Goal: Transaction & Acquisition: Purchase product/service

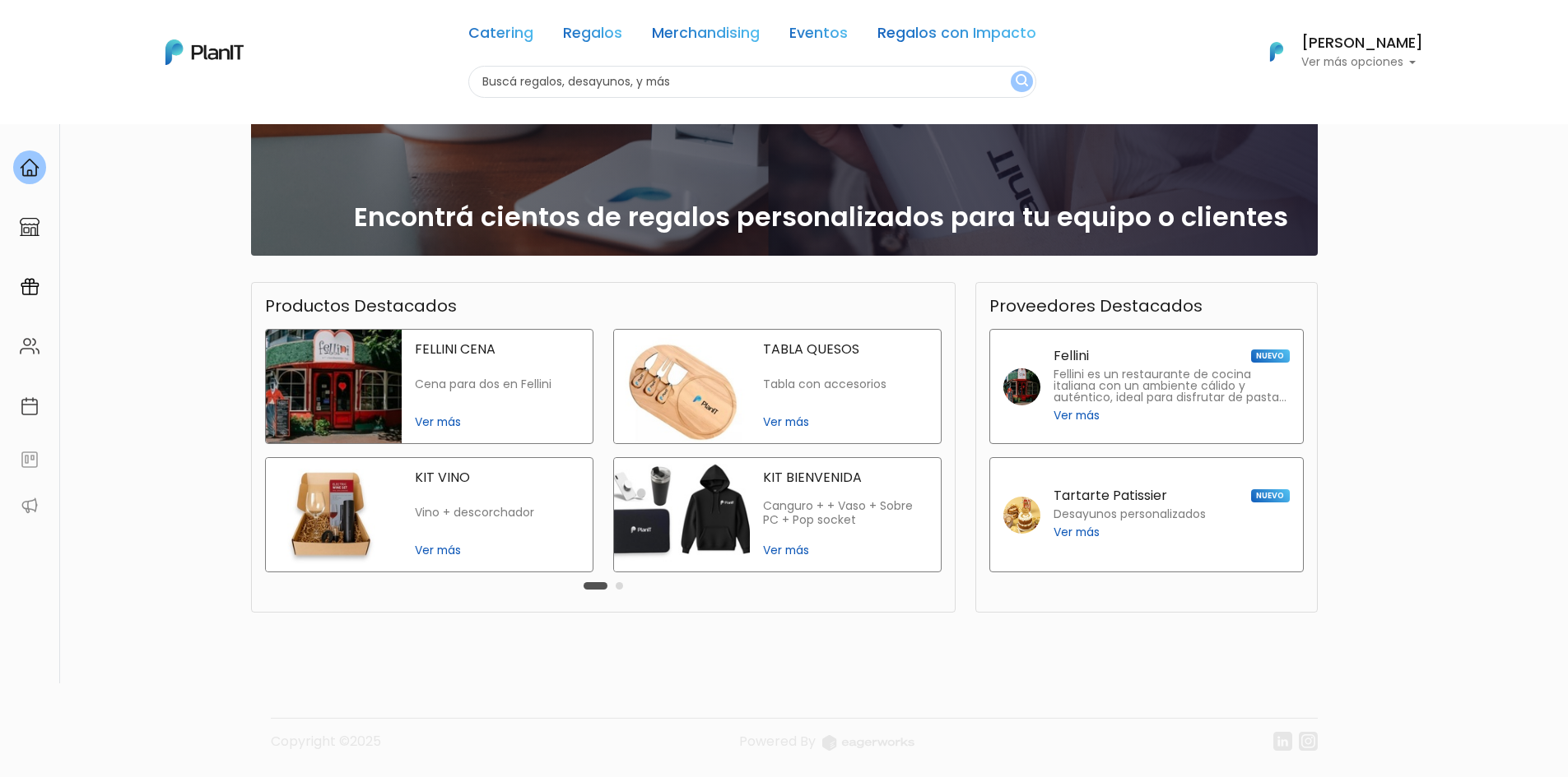
scroll to position [136, 0]
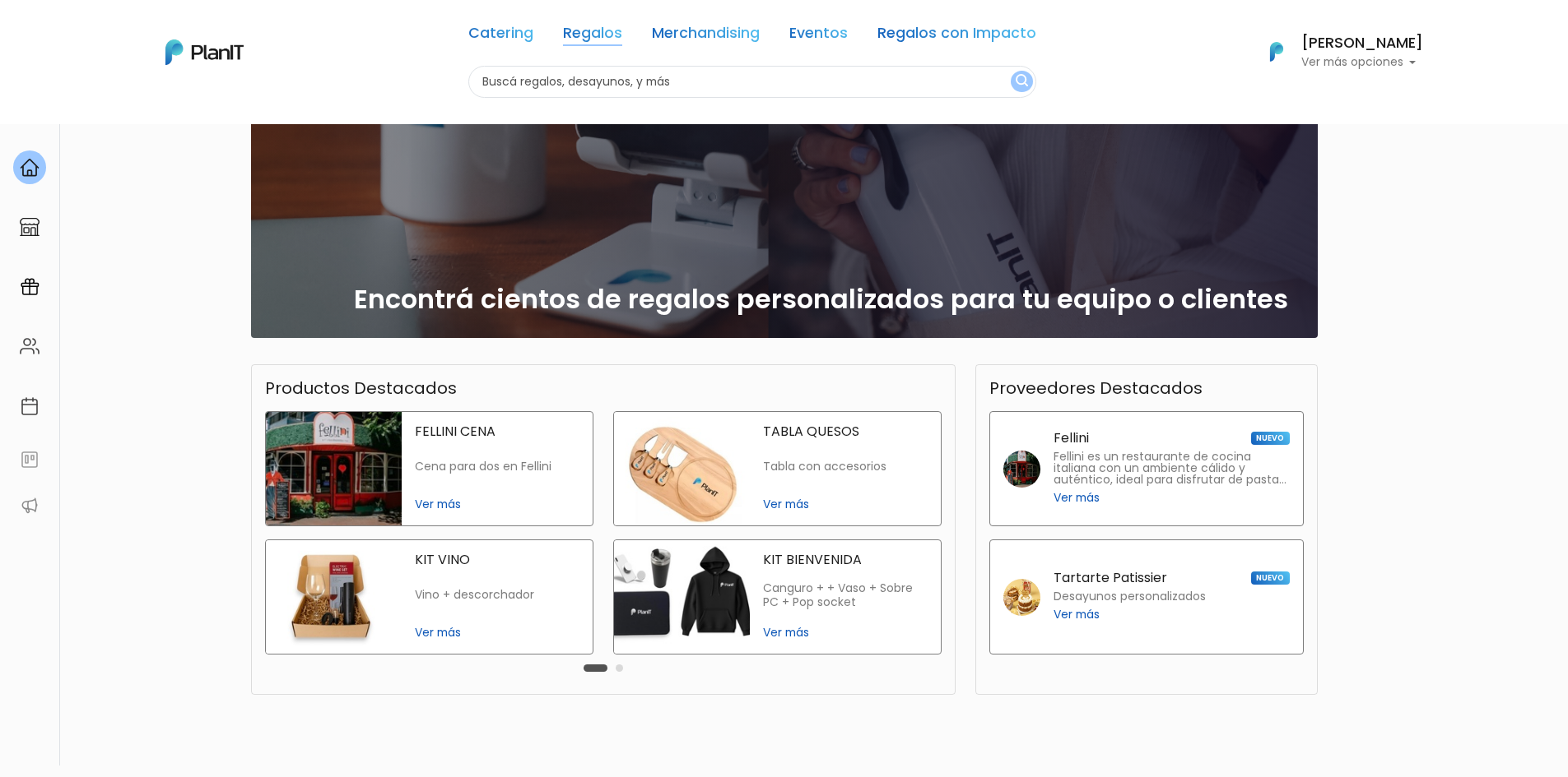
click at [587, 29] on link "Regalos" at bounding box center [592, 36] width 59 height 20
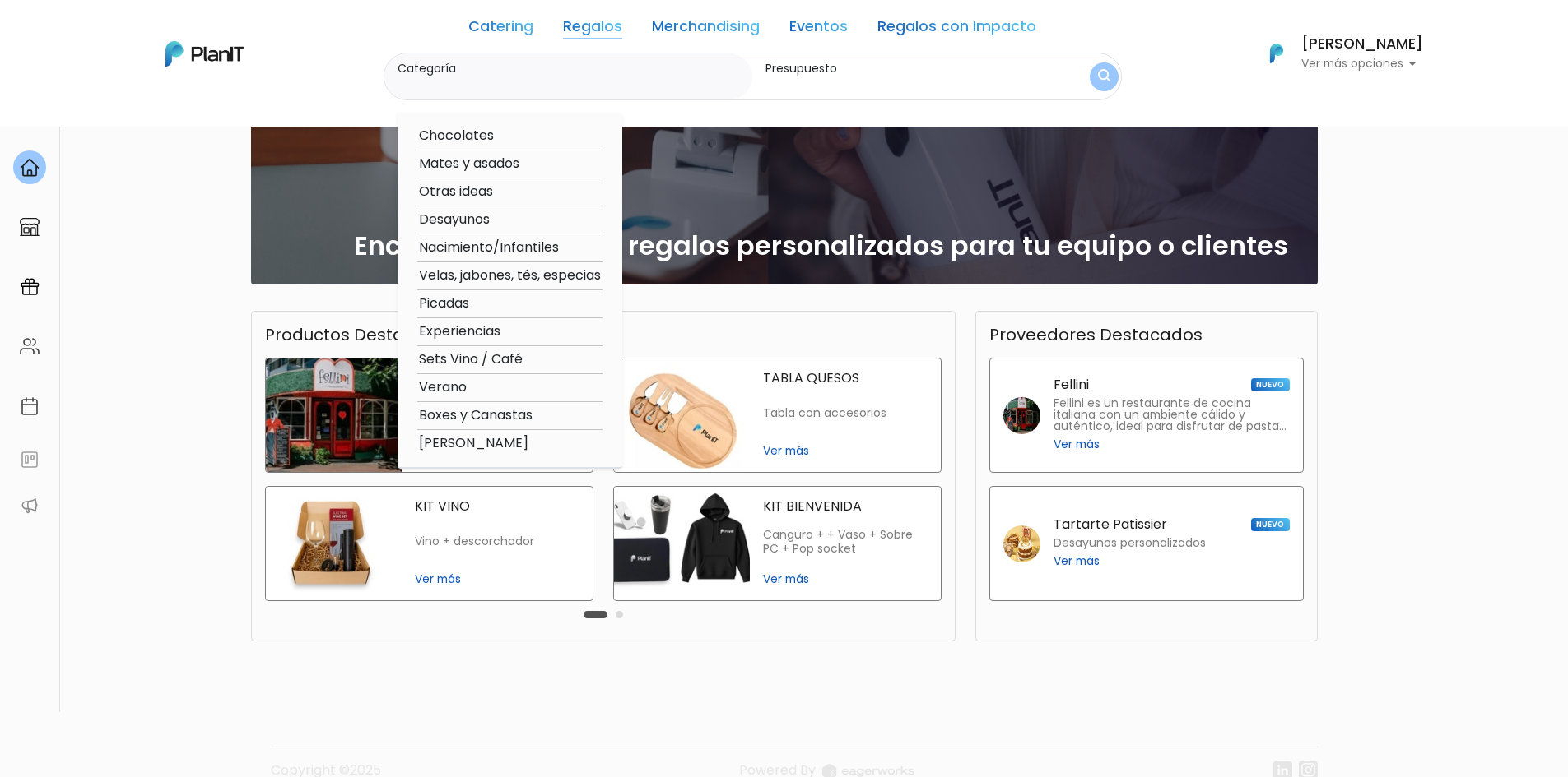
scroll to position [218, 0]
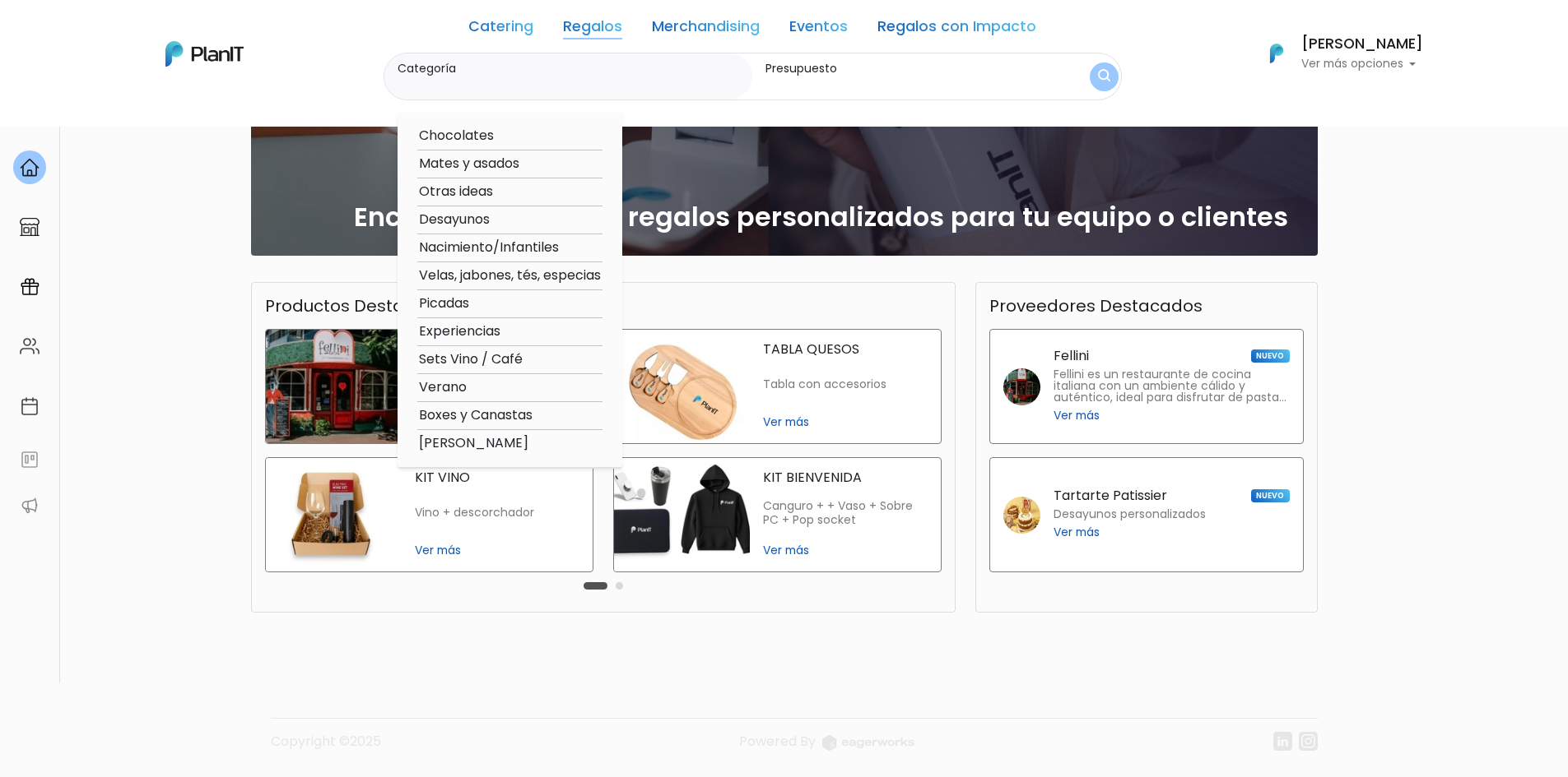
click at [345, 39] on div "Catering Regalos Merchandising Eventos Regalos con Impacto Catering Regalos Mer…" at bounding box center [784, 54] width 1317 height 94
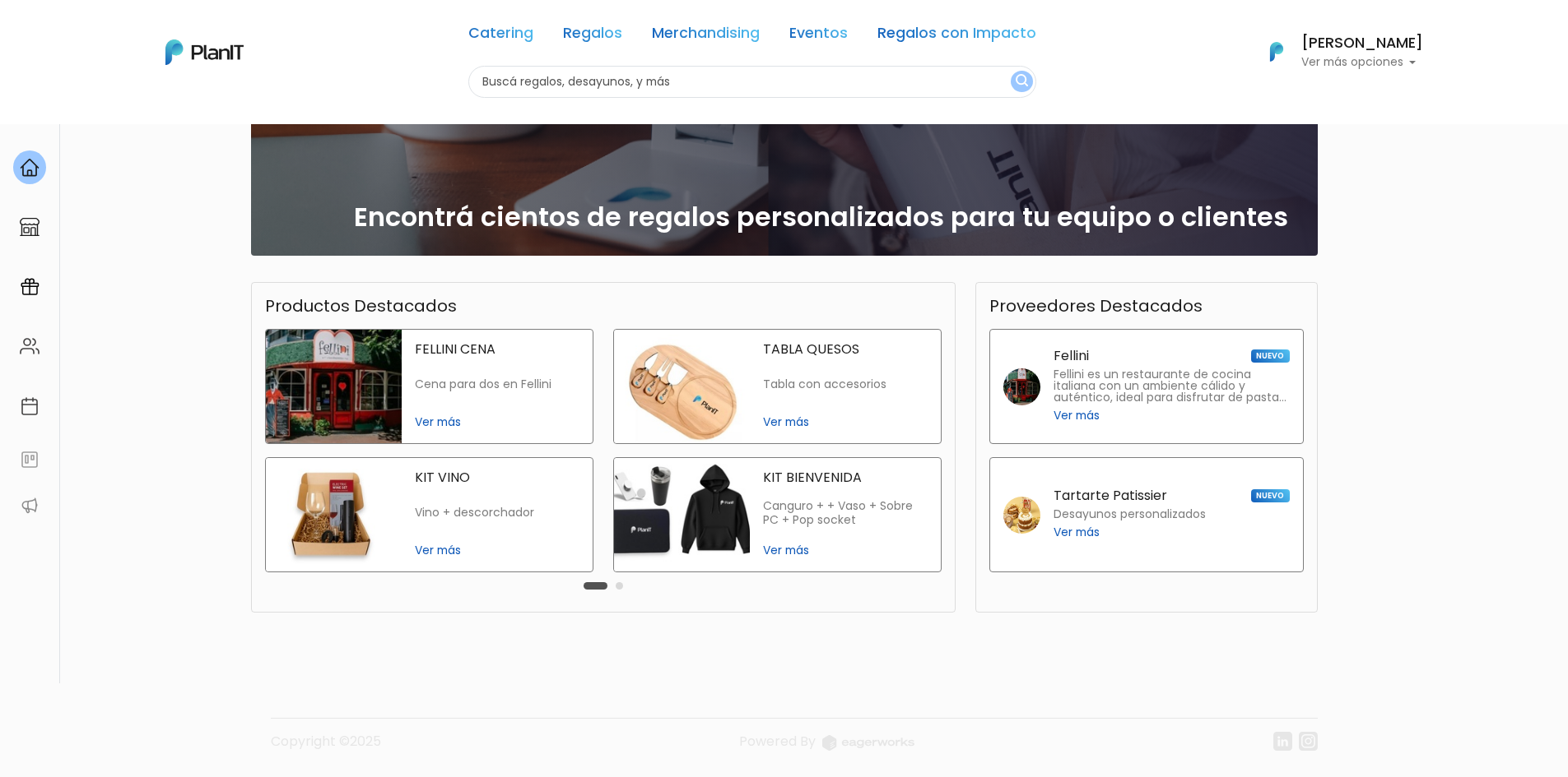
click at [757, 76] on input "text" at bounding box center [751, 82] width 568 height 32
type input "cuero"
click at [1011, 70] on button "submit" at bounding box center [1022, 81] width 23 height 22
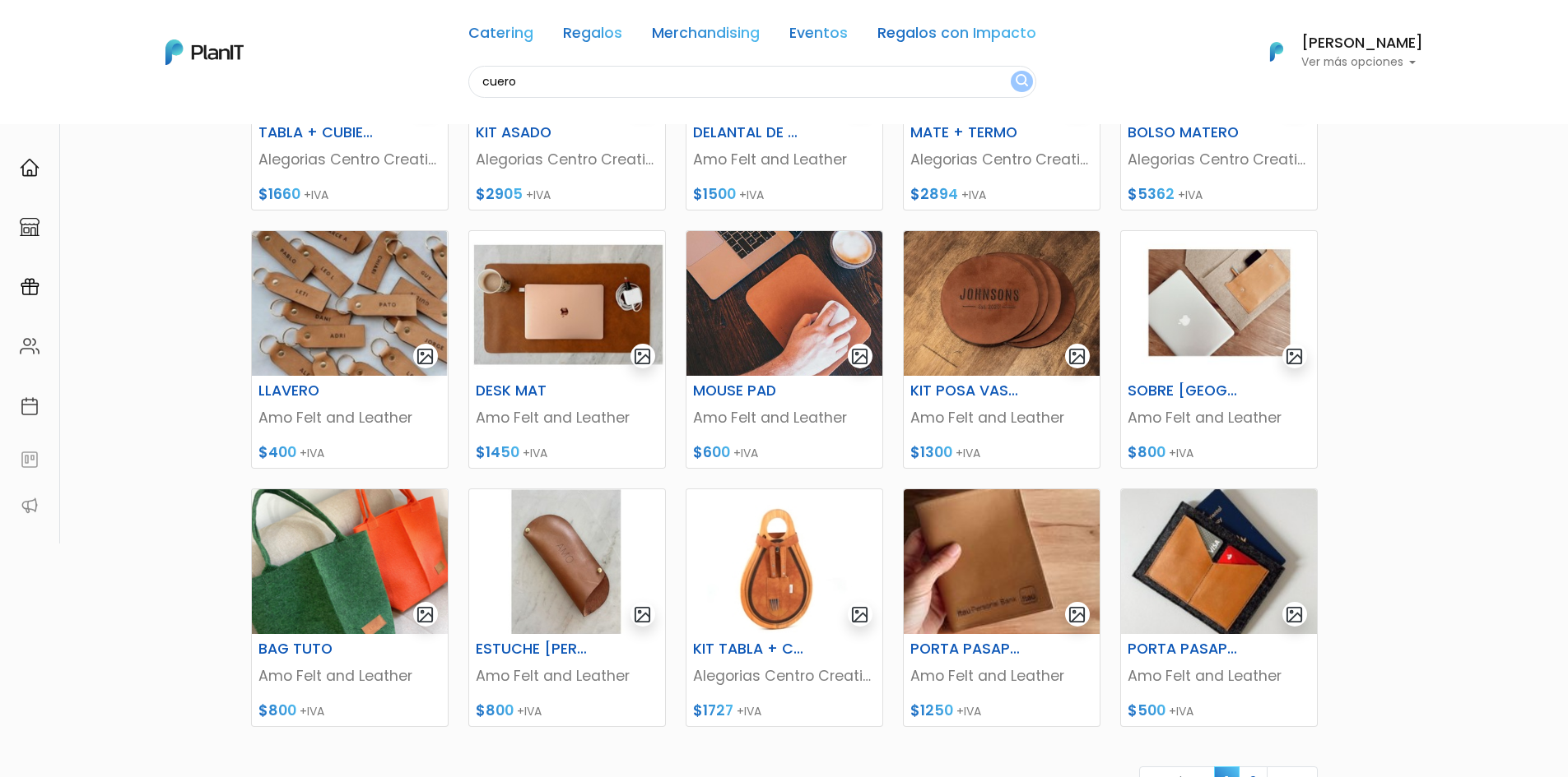
scroll to position [329, 0]
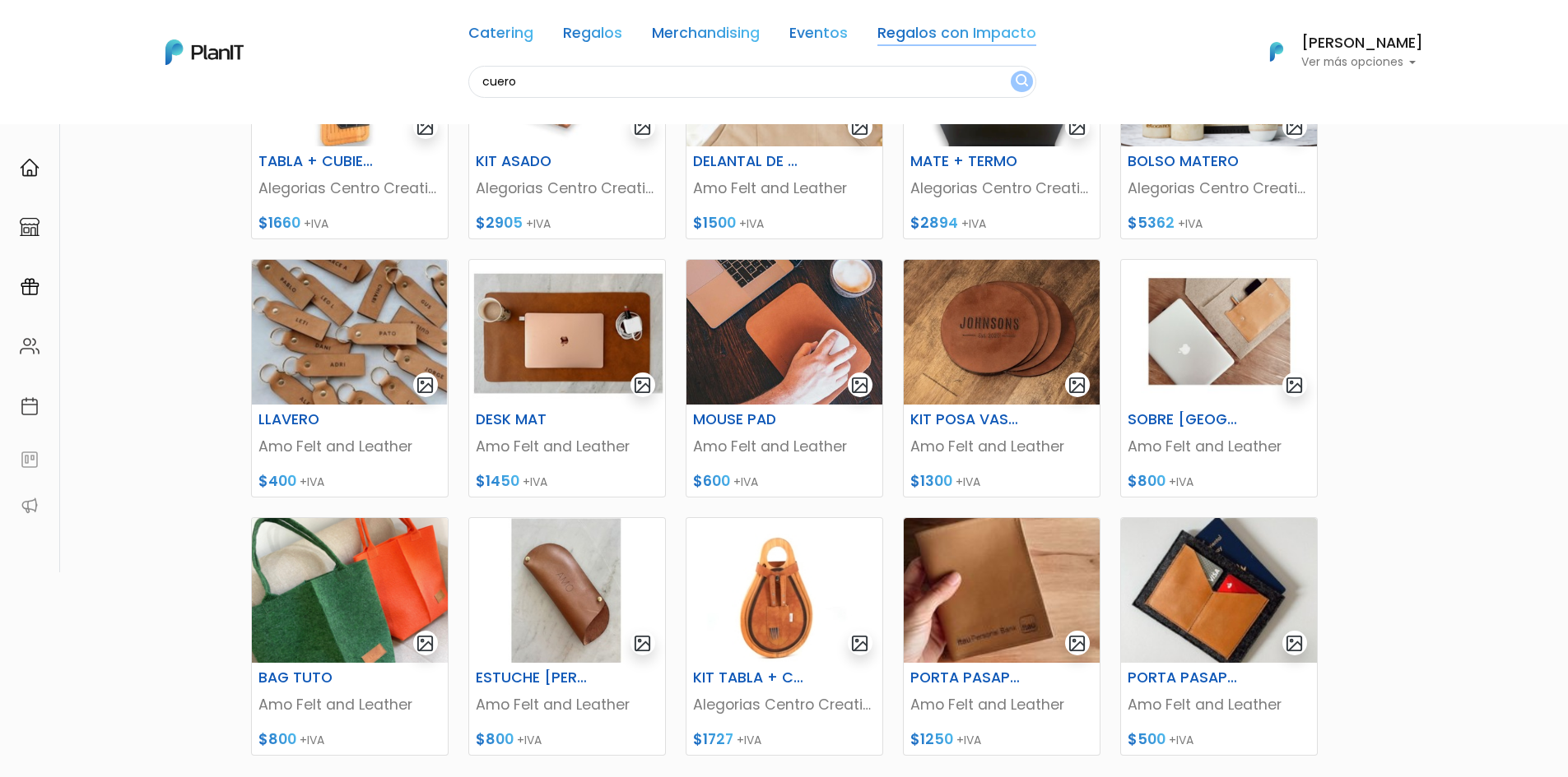
click at [927, 33] on link "Regalos con Impacto" at bounding box center [957, 36] width 159 height 20
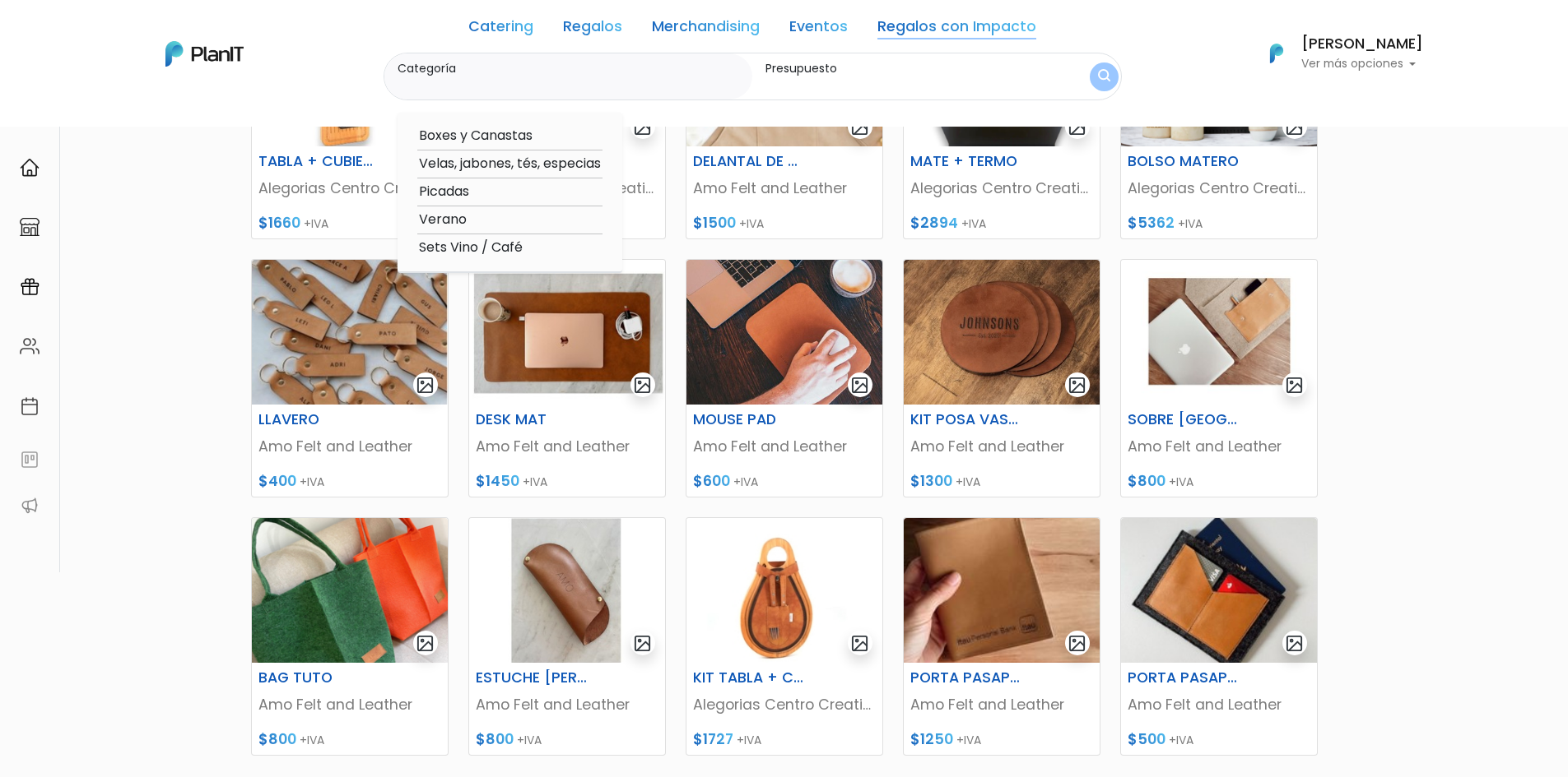
click at [930, 24] on link "Regalos con Impacto" at bounding box center [957, 30] width 159 height 20
click at [473, 133] on option "Boxes y Canastas" at bounding box center [510, 136] width 185 height 21
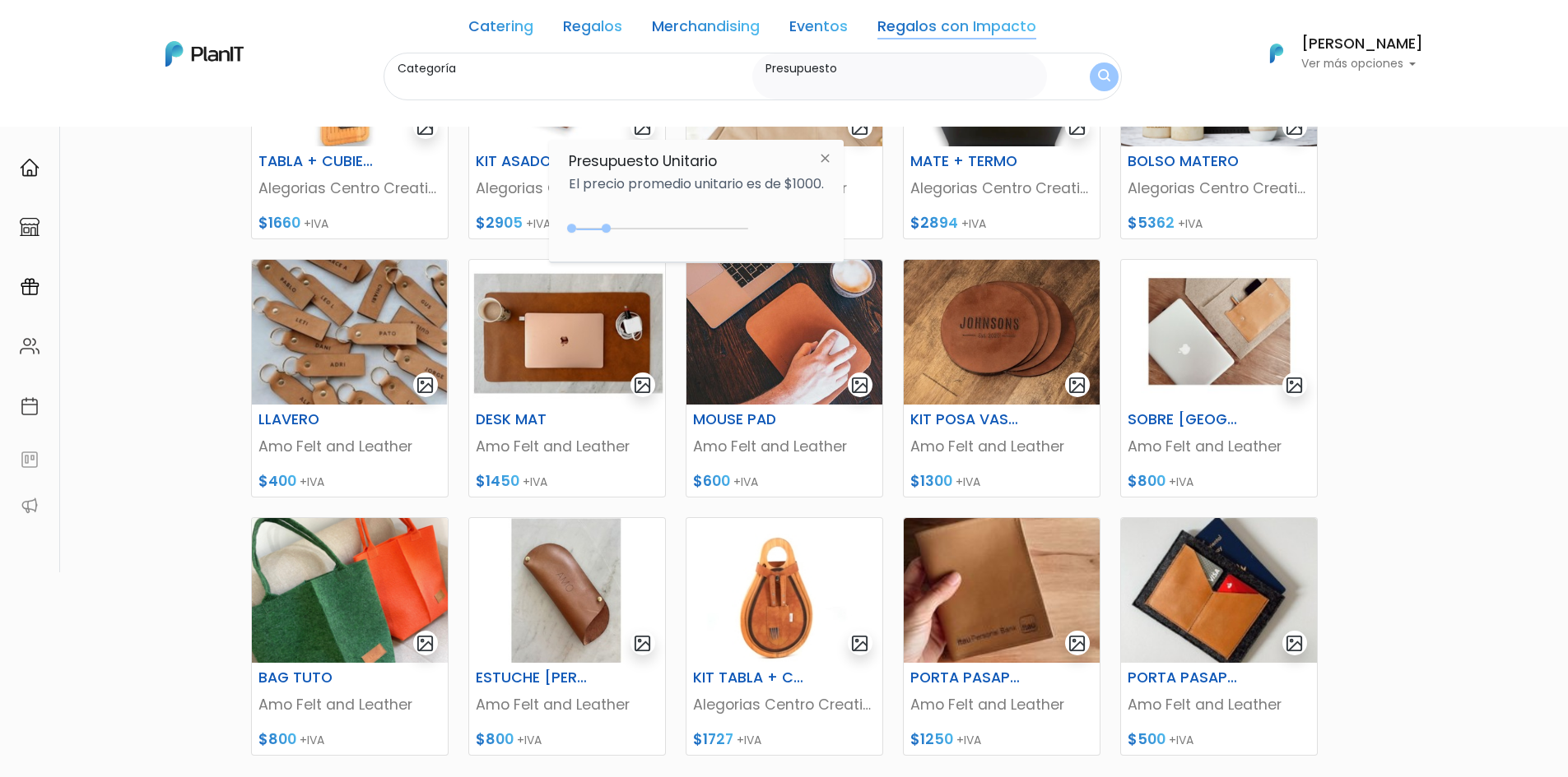
type input "Boxes y Canastas"
click at [145, 394] on section "21 resultados Mostrando resultados relacionados a cuero: Hay 21 opciones Cateri…" at bounding box center [784, 363] width 1568 height 1139
drag, startPoint x: 910, startPoint y: 70, endPoint x: 911, endPoint y: 85, distance: 15.0
click at [910, 72] on label "Presupuesto" at bounding box center [903, 69] width 275 height 17
click at [910, 76] on input "$0 - $1000" at bounding box center [903, 84] width 275 height 17
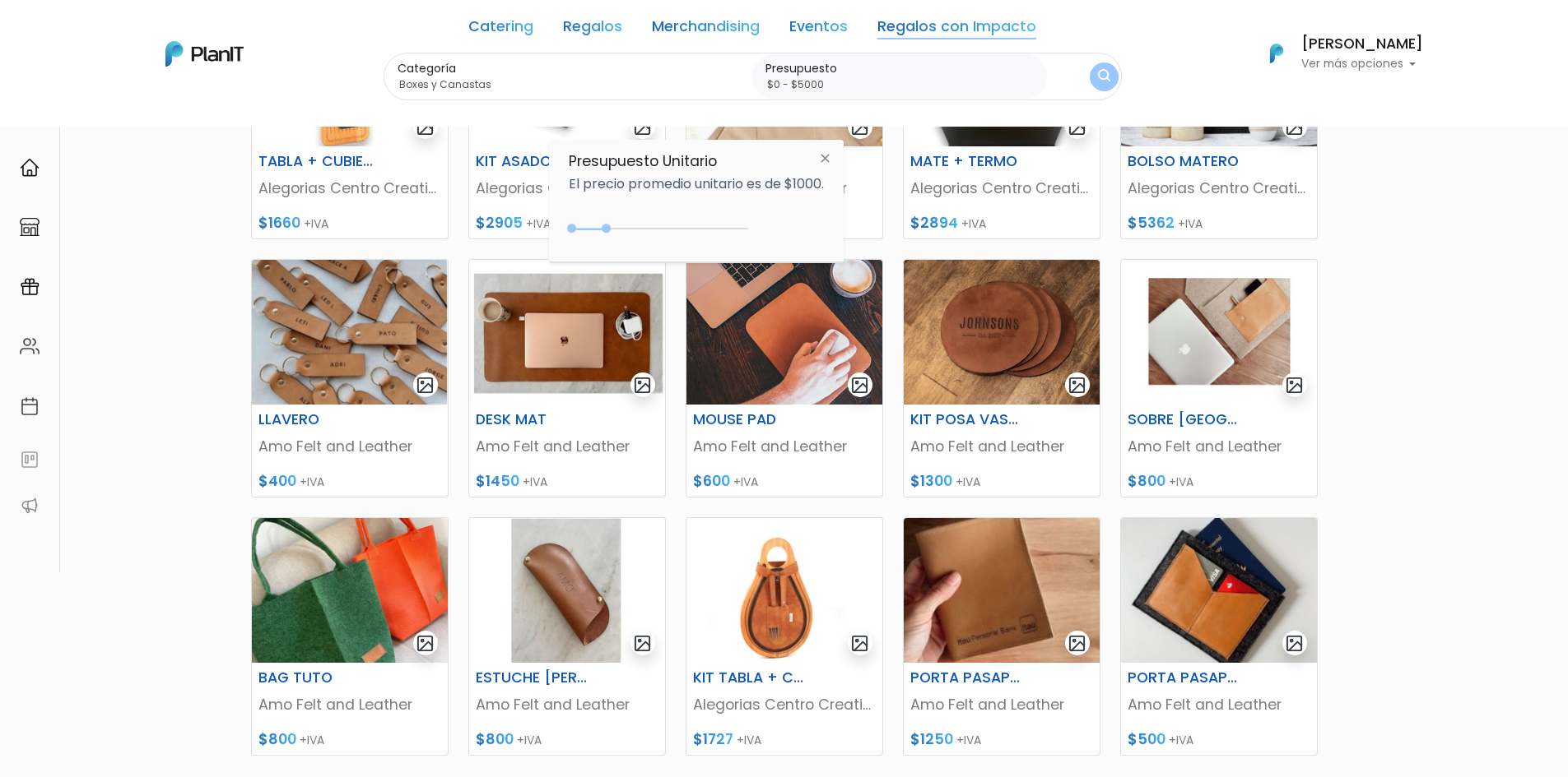
type input "$0 - $5000"
click at [1098, 78] on img "submit" at bounding box center [1104, 76] width 12 height 16
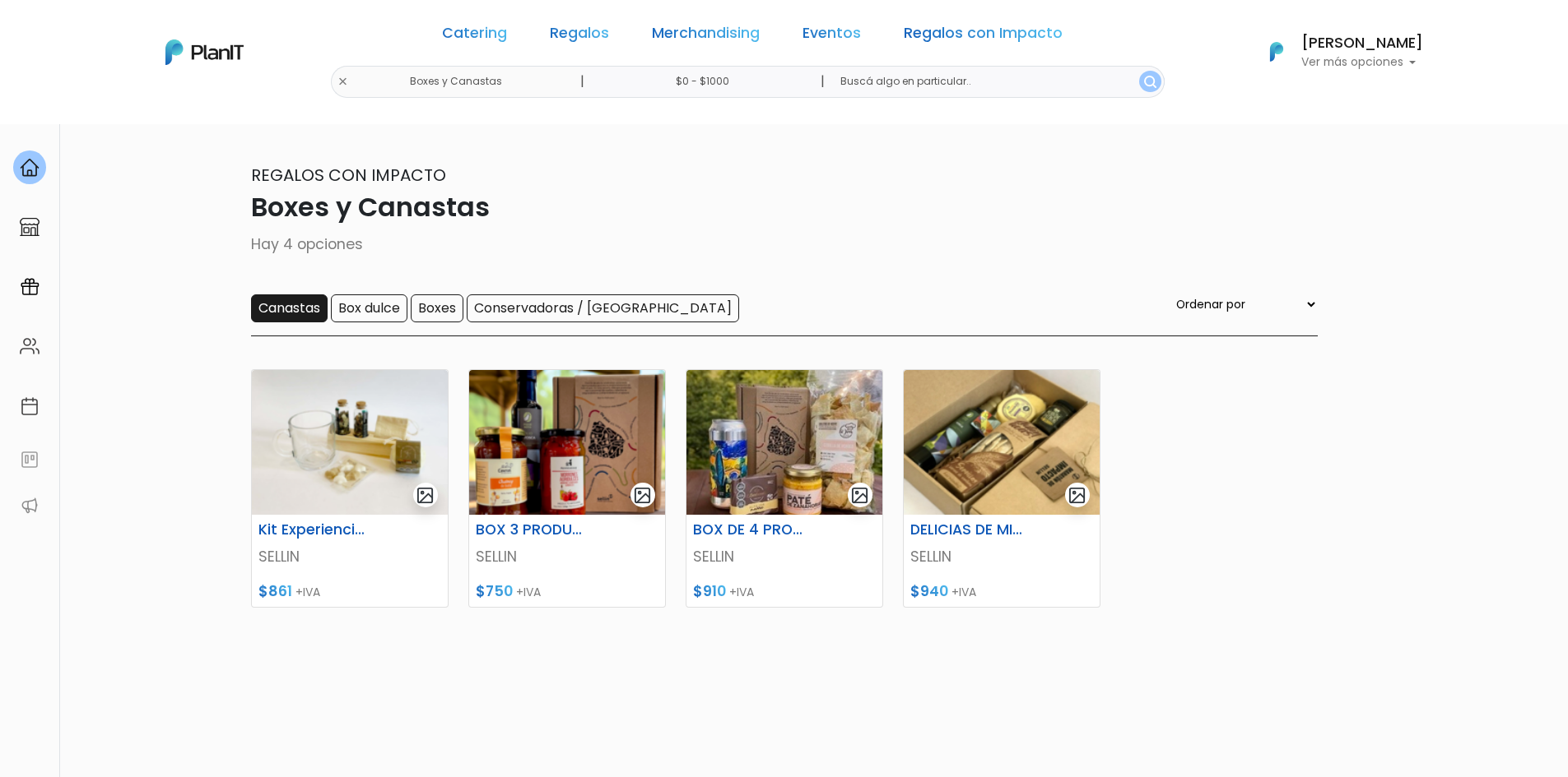
click at [296, 306] on input "Canastas" at bounding box center [290, 309] width 77 height 28
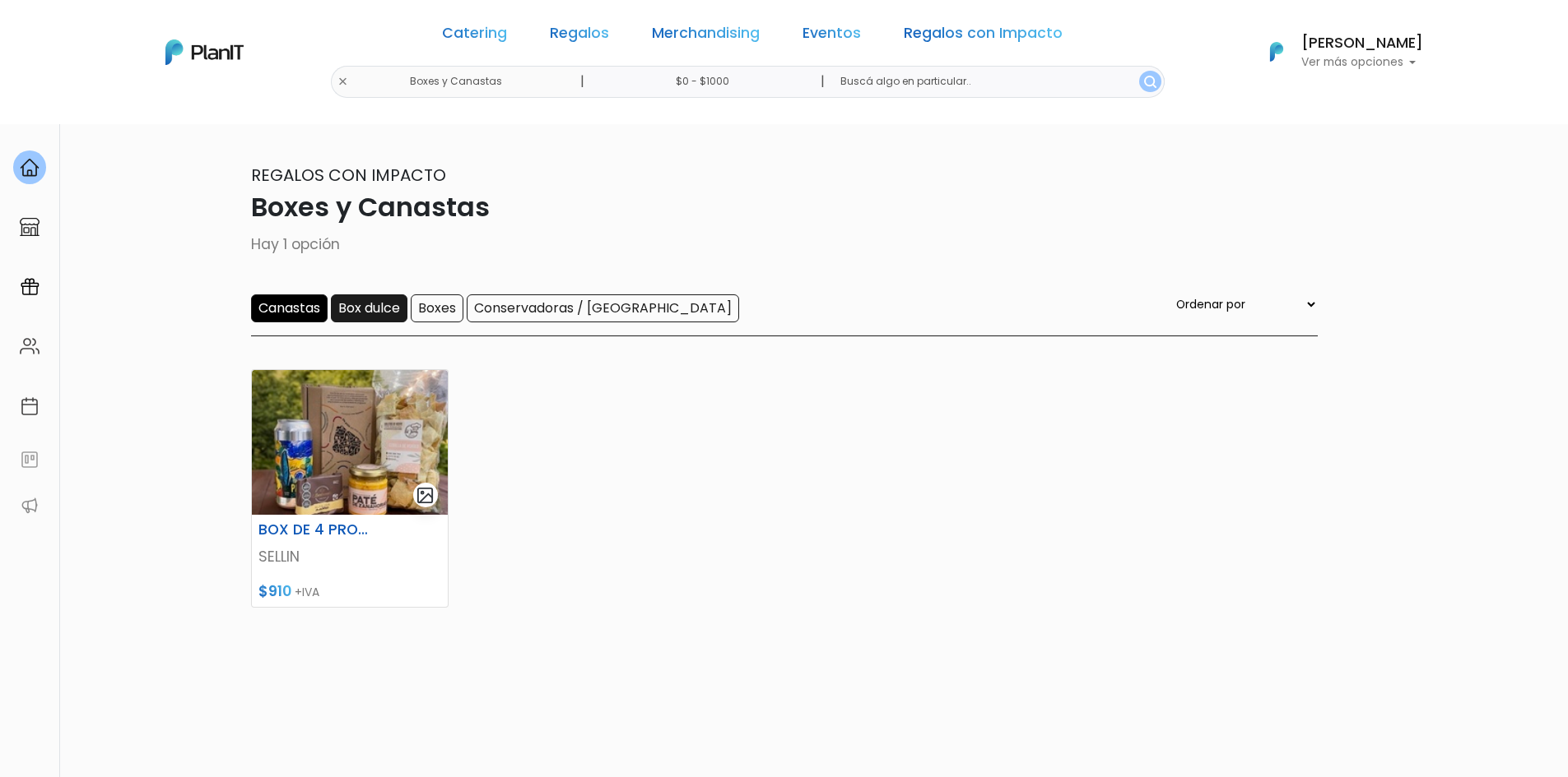
click at [369, 303] on input "Box dulce" at bounding box center [369, 309] width 77 height 28
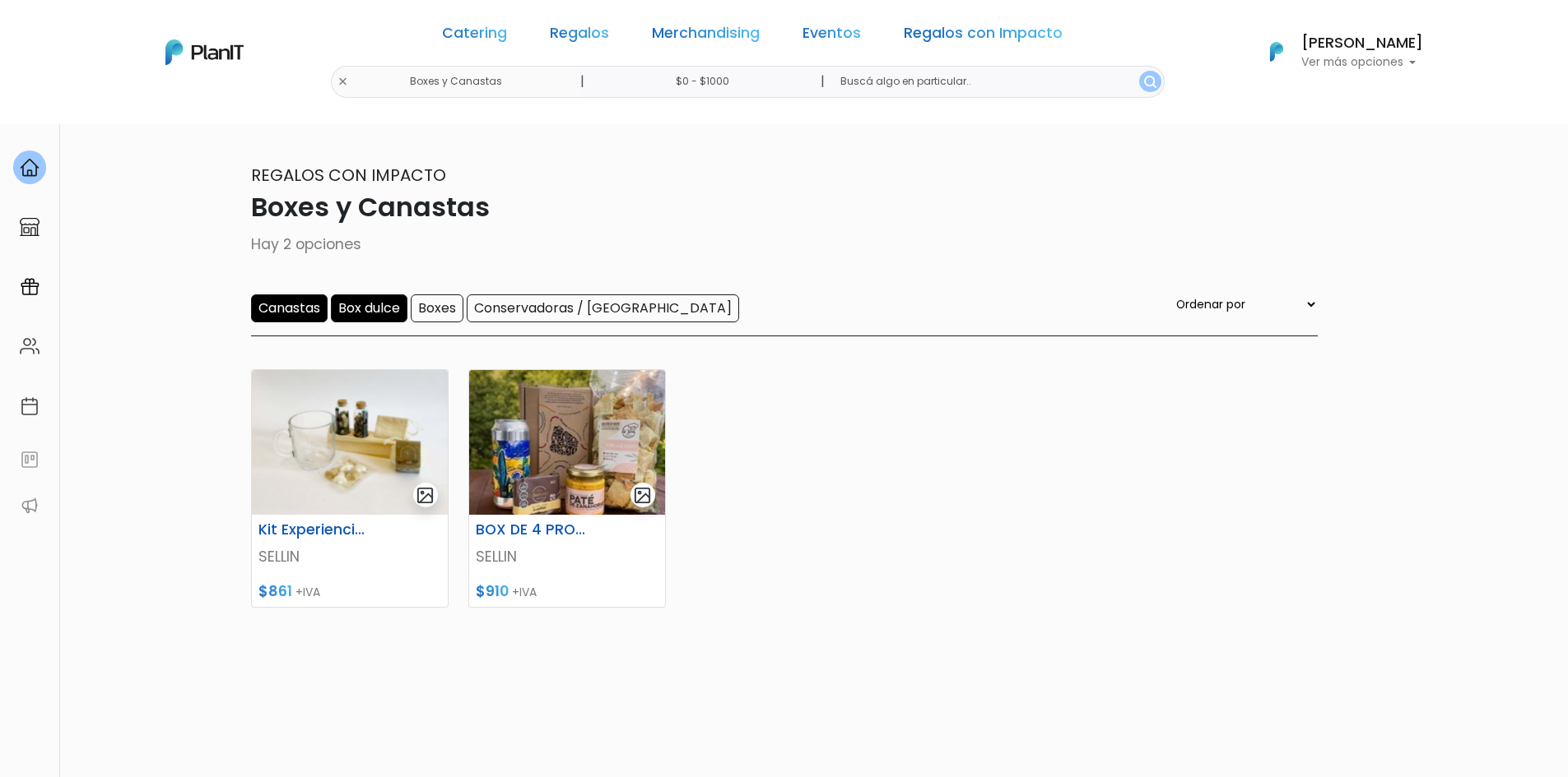
click at [440, 309] on input "Boxes" at bounding box center [437, 309] width 53 height 28
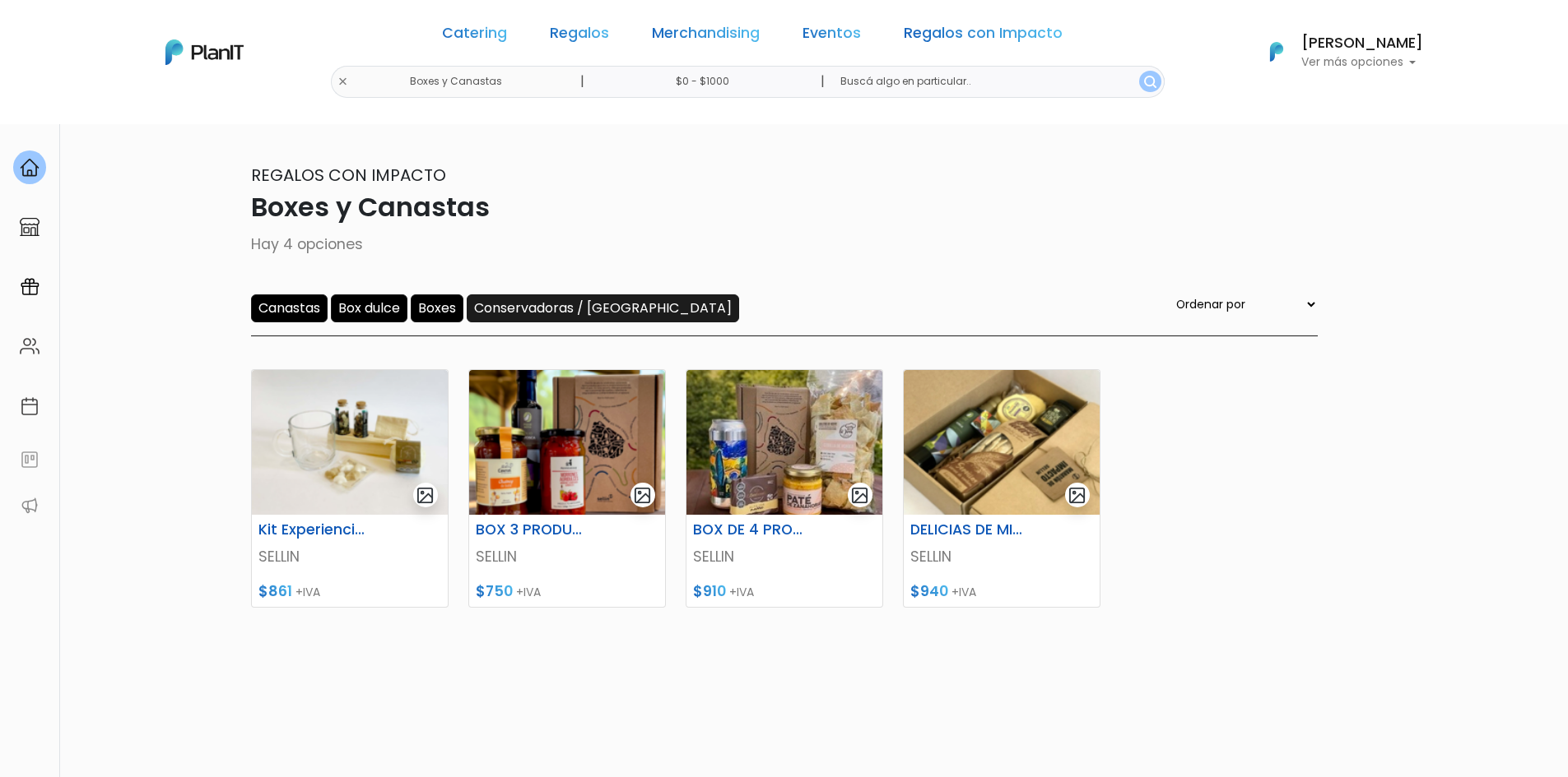
click at [580, 312] on input "Conservadoras / [GEOGRAPHIC_DATA]" at bounding box center [603, 309] width 272 height 28
click at [600, 36] on link "Regalos" at bounding box center [579, 36] width 59 height 20
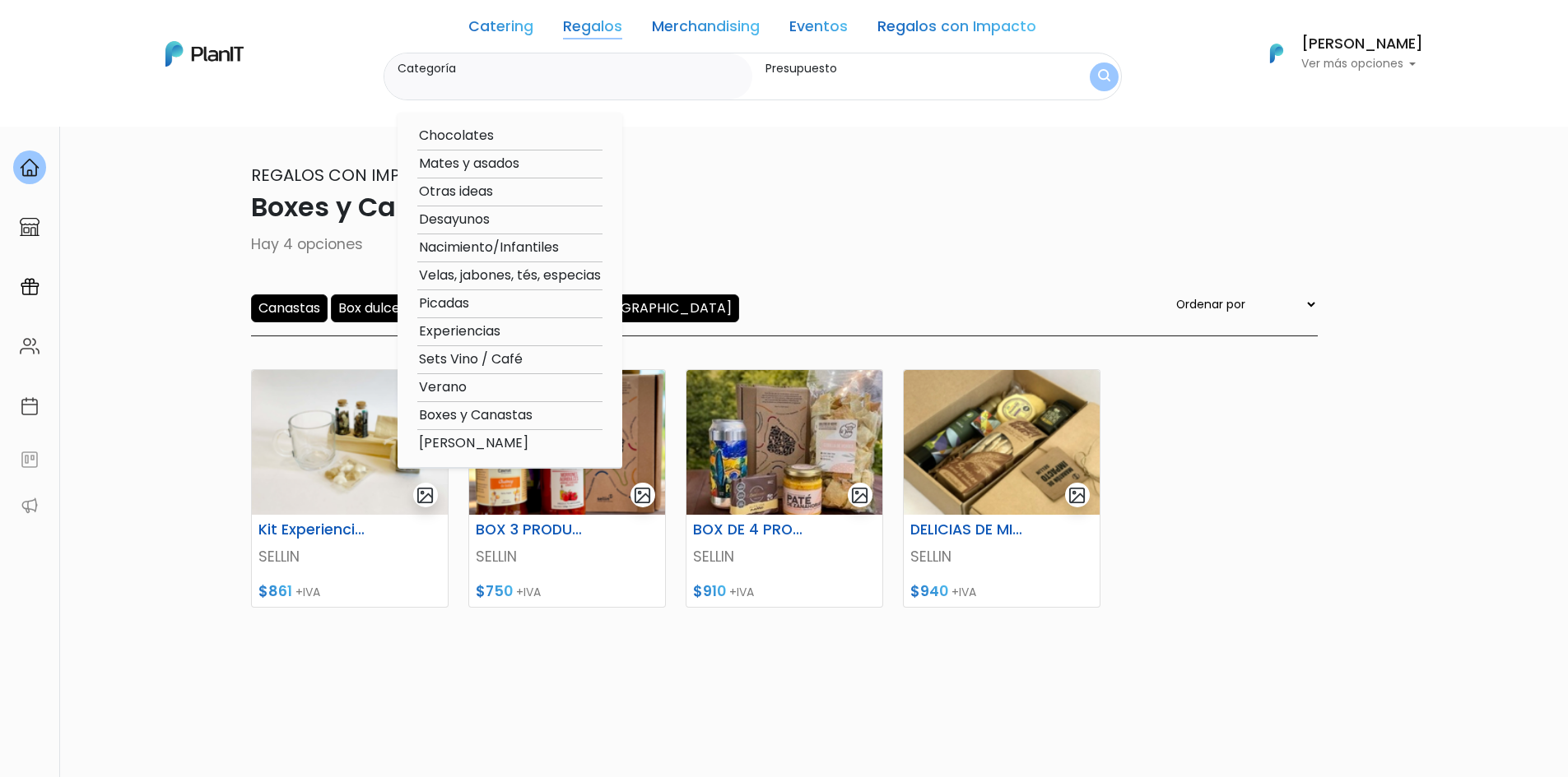
click at [896, 90] on input "Presupuesto" at bounding box center [903, 84] width 275 height 17
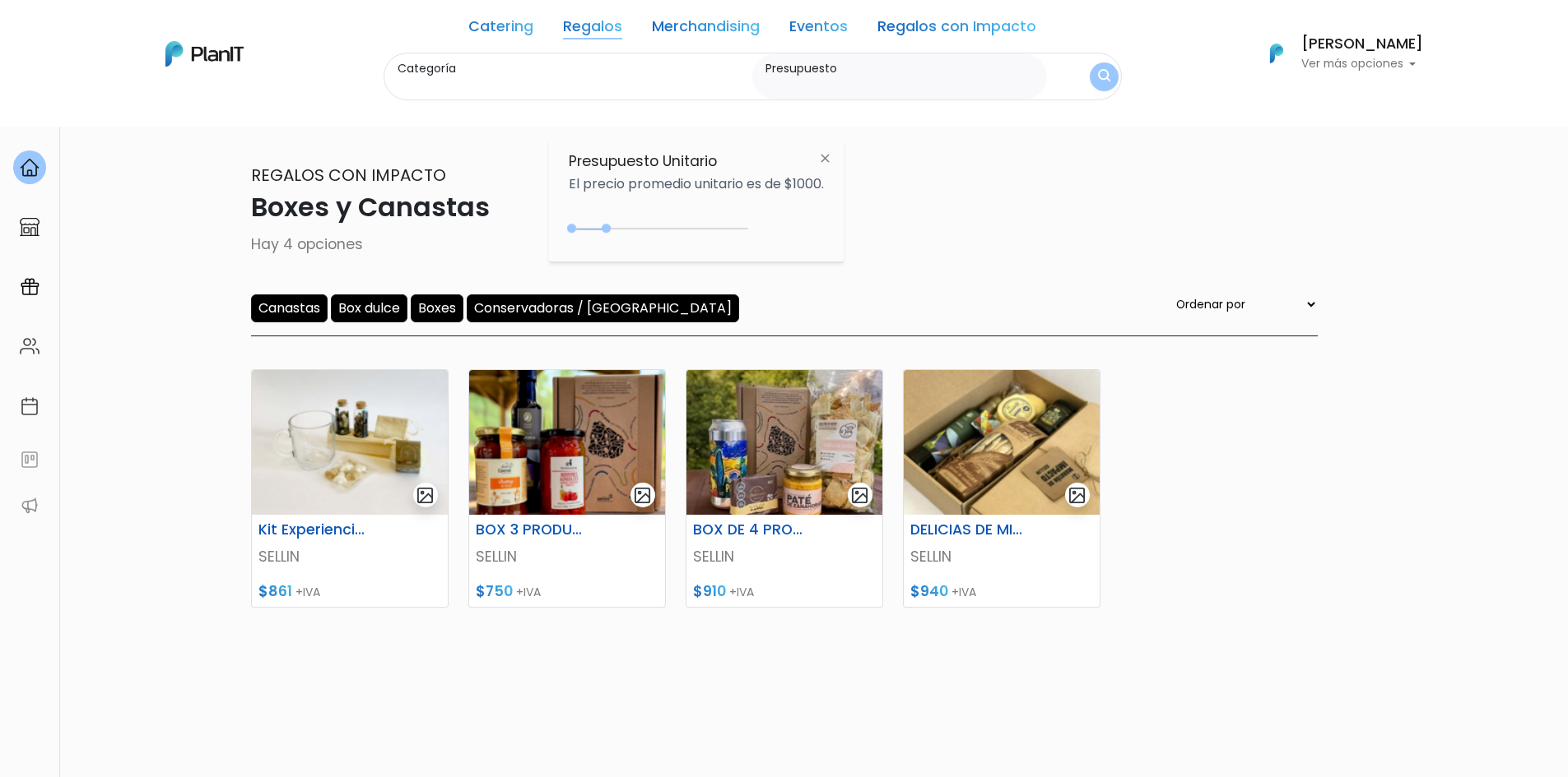
type input "$0 - Más de $5000"
click at [1103, 75] on img "submit" at bounding box center [1104, 76] width 12 height 16
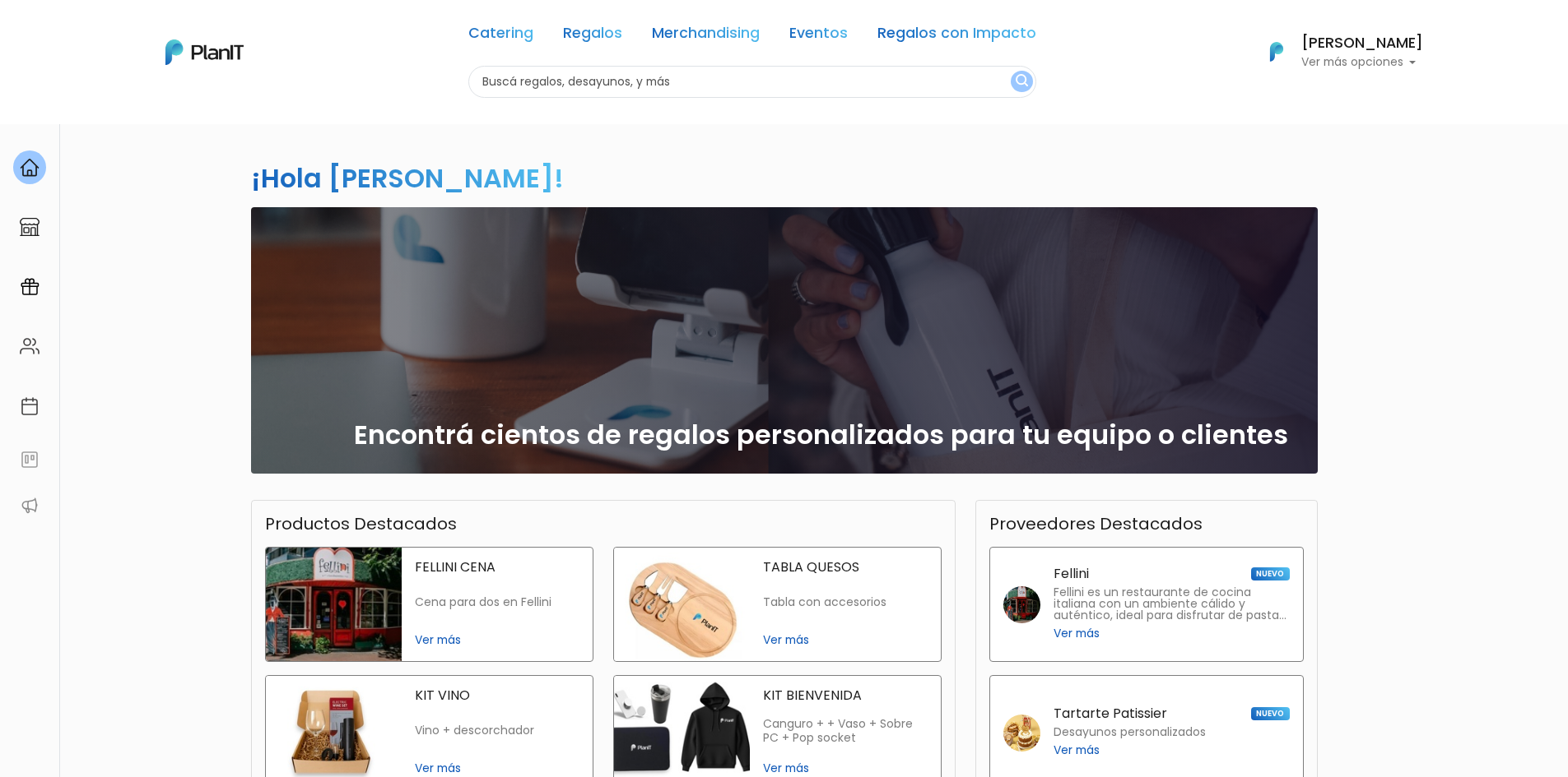
click at [714, 81] on input "text" at bounding box center [751, 82] width 568 height 32
click at [582, 27] on link "Regalos" at bounding box center [592, 36] width 59 height 20
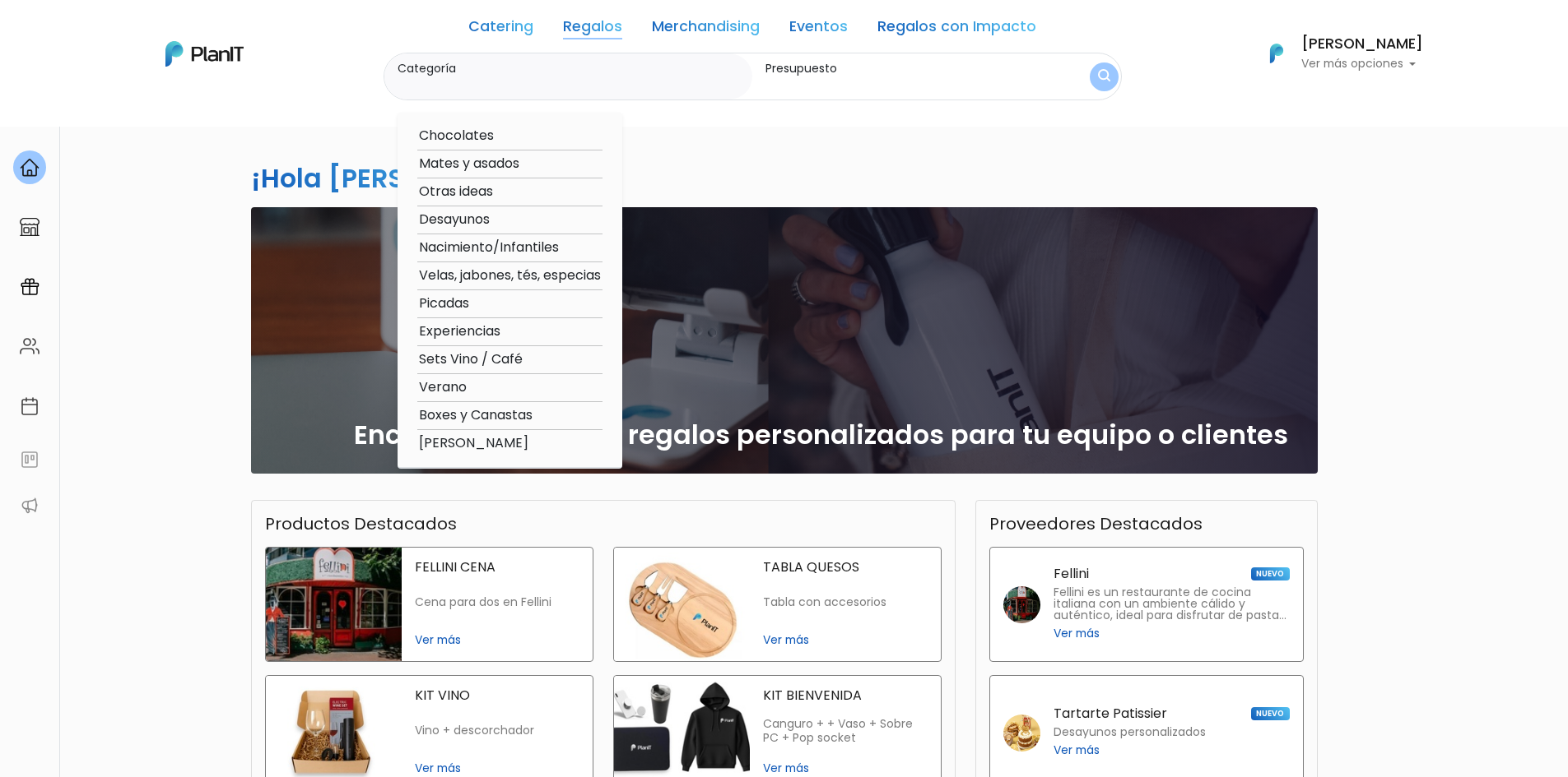
click at [514, 408] on option "Boxes y Canastas" at bounding box center [510, 416] width 185 height 21
type input "Boxes y Canastas"
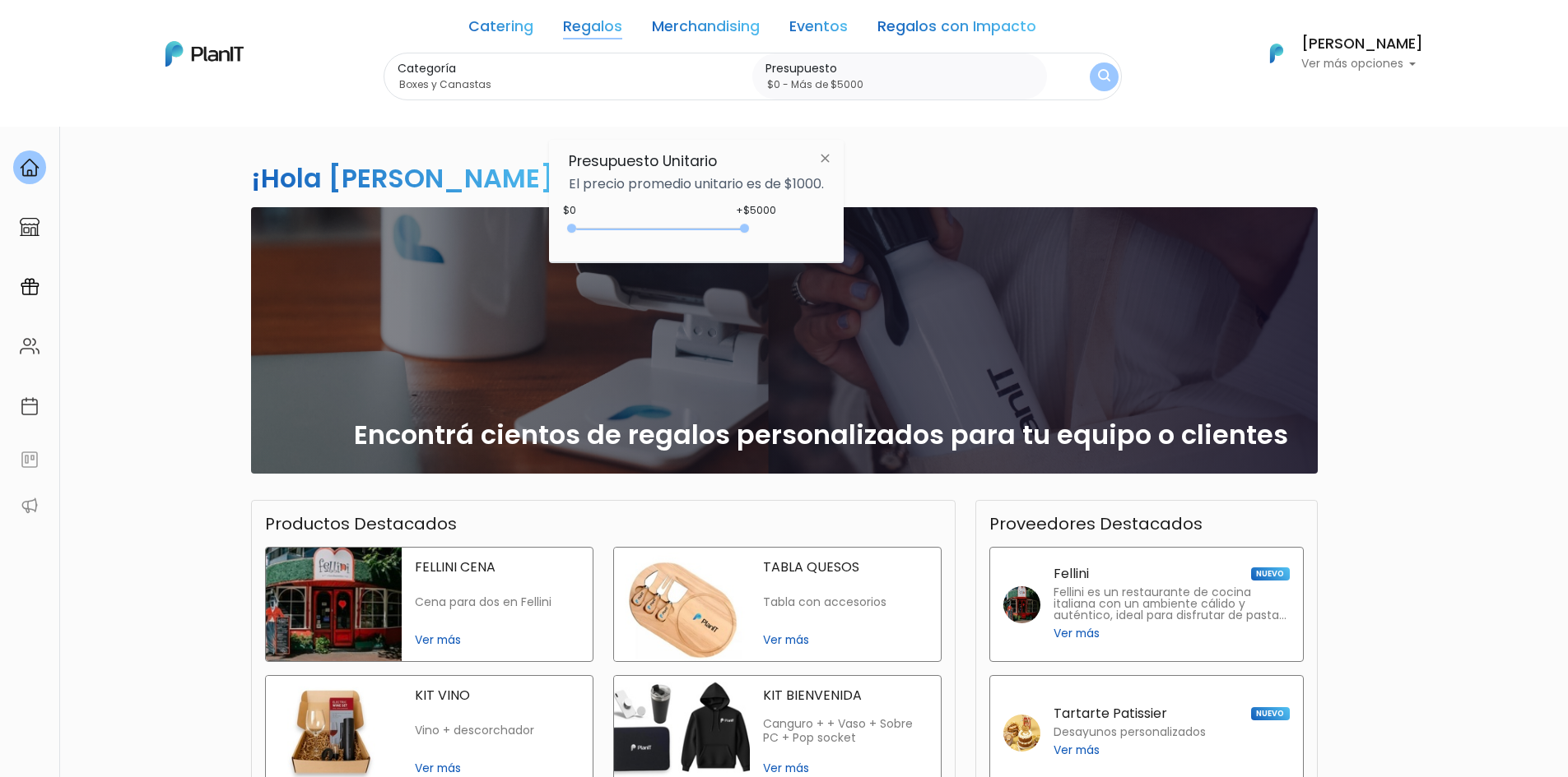
drag, startPoint x: 607, startPoint y: 230, endPoint x: 780, endPoint y: 243, distance: 173.5
click at [780, 243] on div "+$5000 $0 0 : 5000 0 5000 0,5000" at bounding box center [696, 232] width 255 height 33
type input "$0 - $4800"
click at [741, 229] on div at bounding box center [737, 228] width 9 height 9
click at [1001, 162] on div "¡Hola Alejandra Rosa! slide 1 of 1 Encontrá cientos de regalos personalizados p…" at bounding box center [784, 483] width 1086 height 721
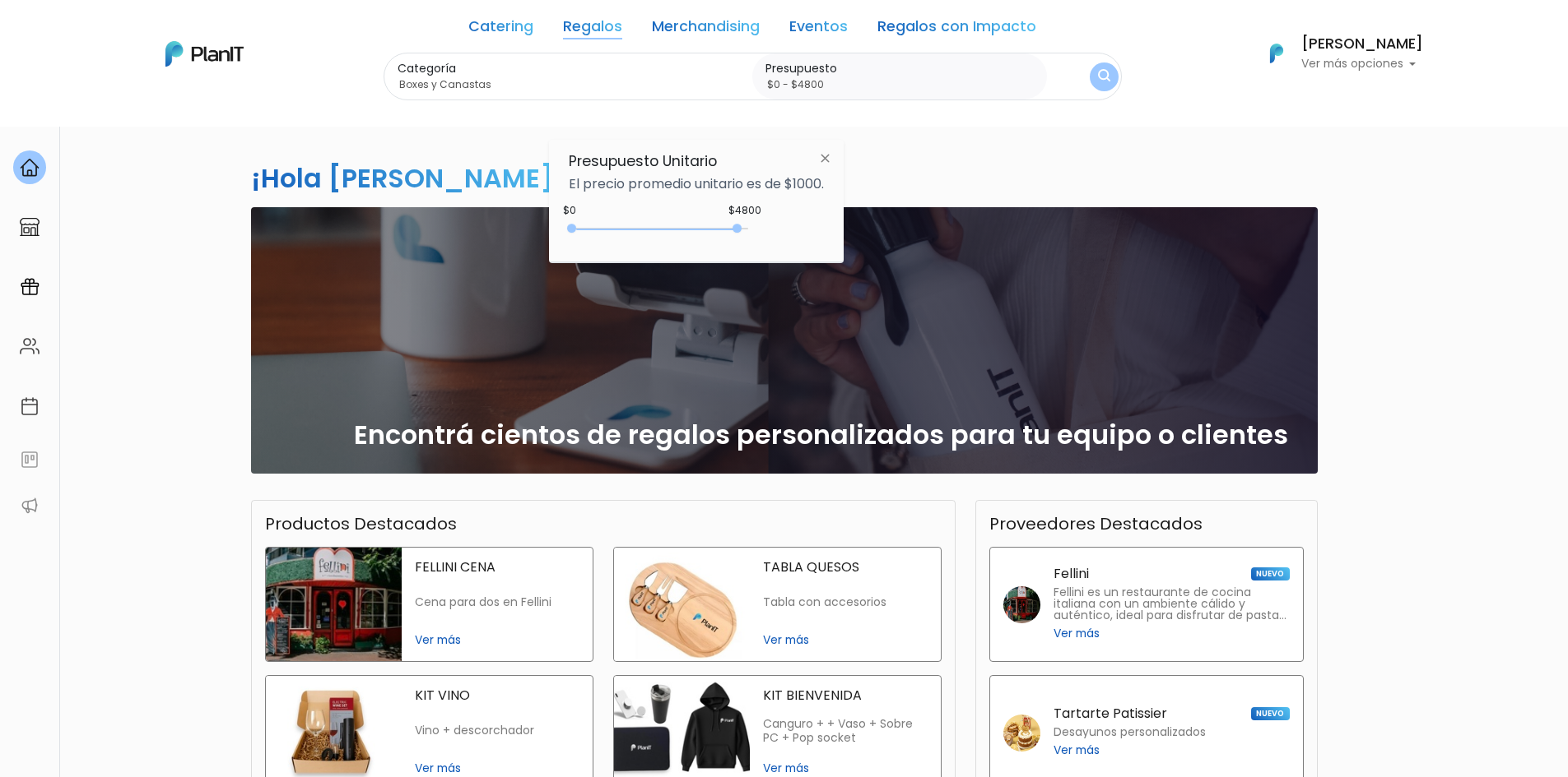
click at [828, 160] on img at bounding box center [824, 158] width 30 height 30
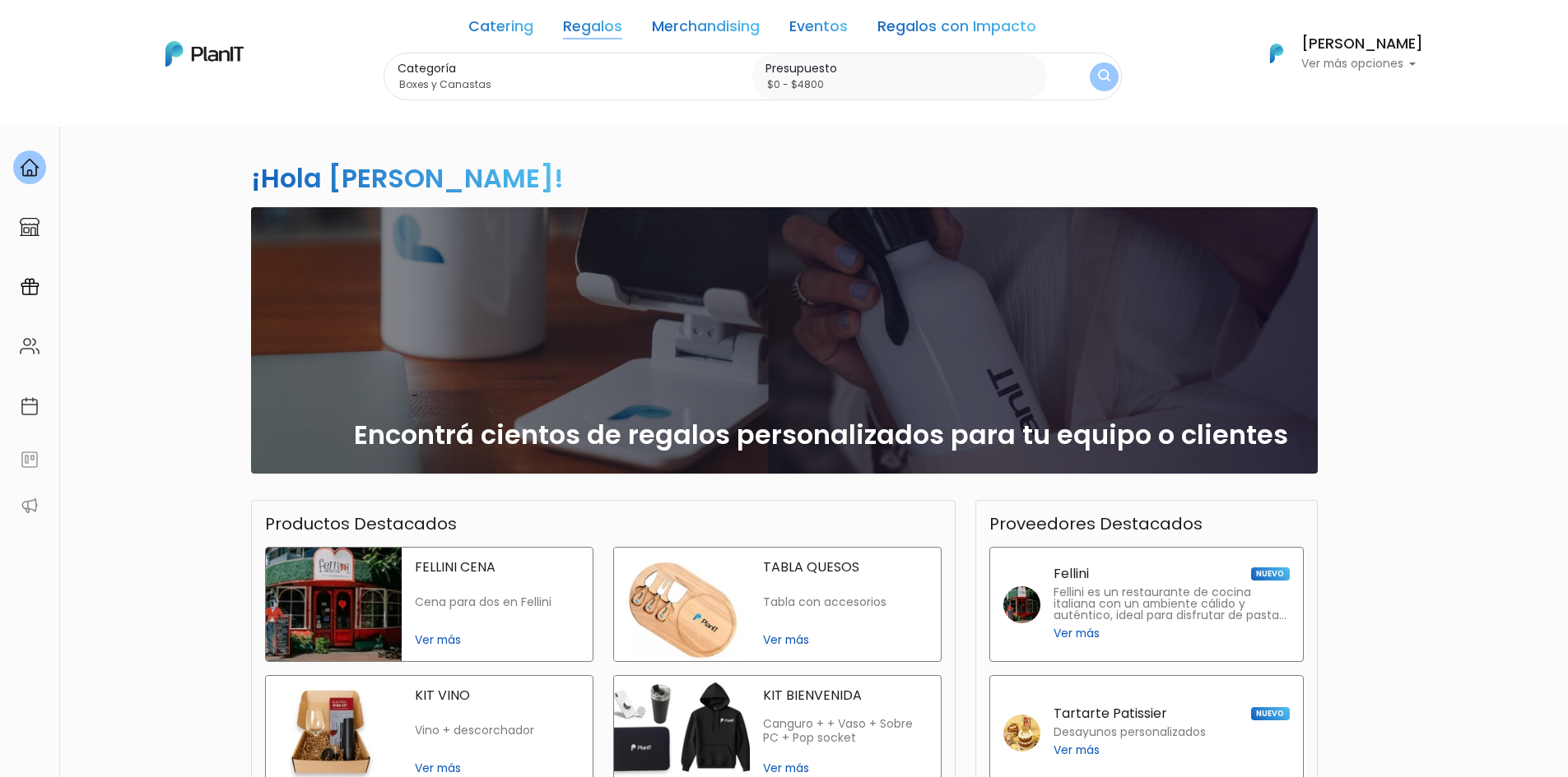
click at [1113, 85] on button "submit" at bounding box center [1104, 76] width 32 height 32
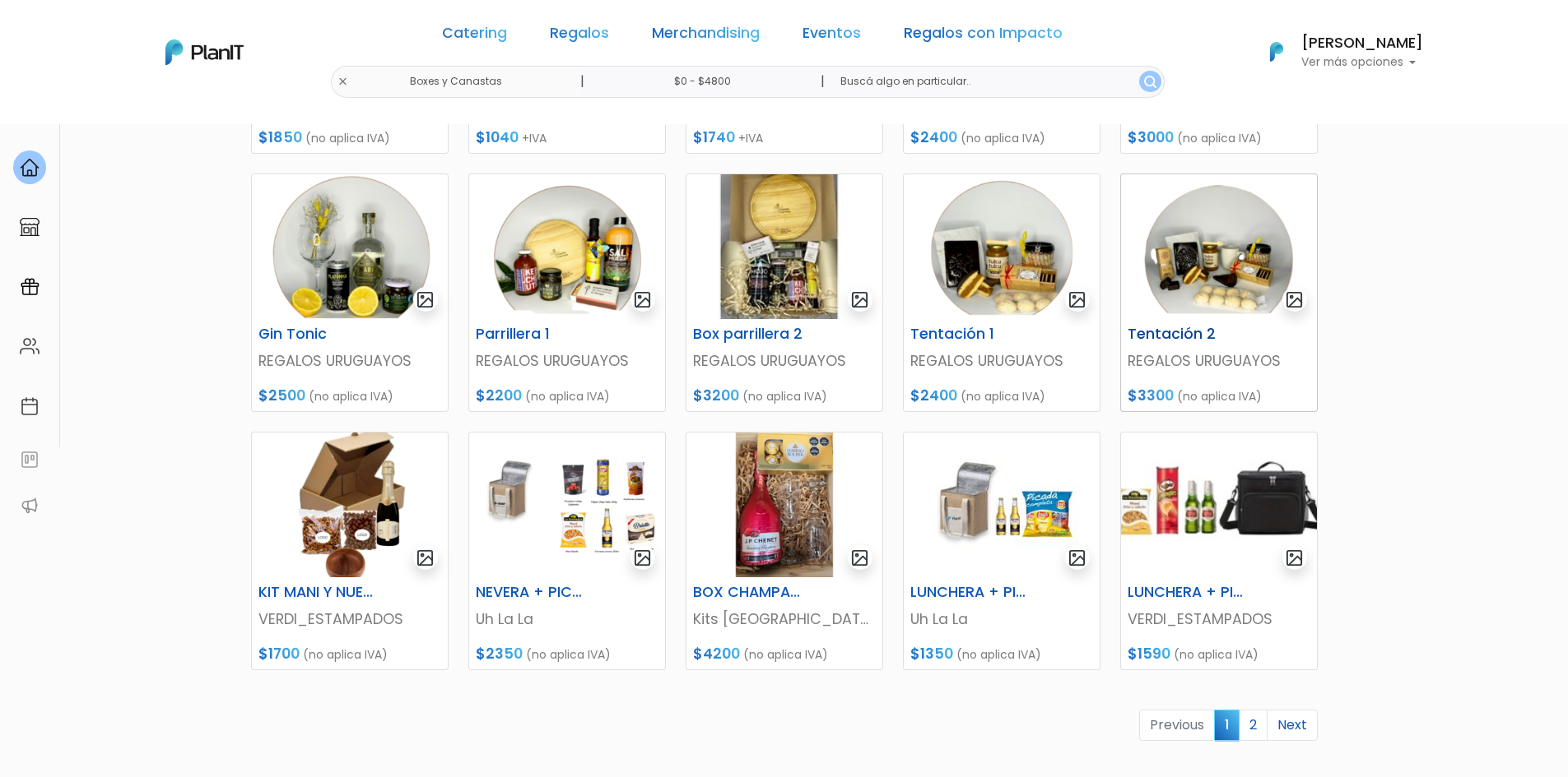
scroll to position [494, 0]
